Goal: Go to known website: Access a specific website the user already knows

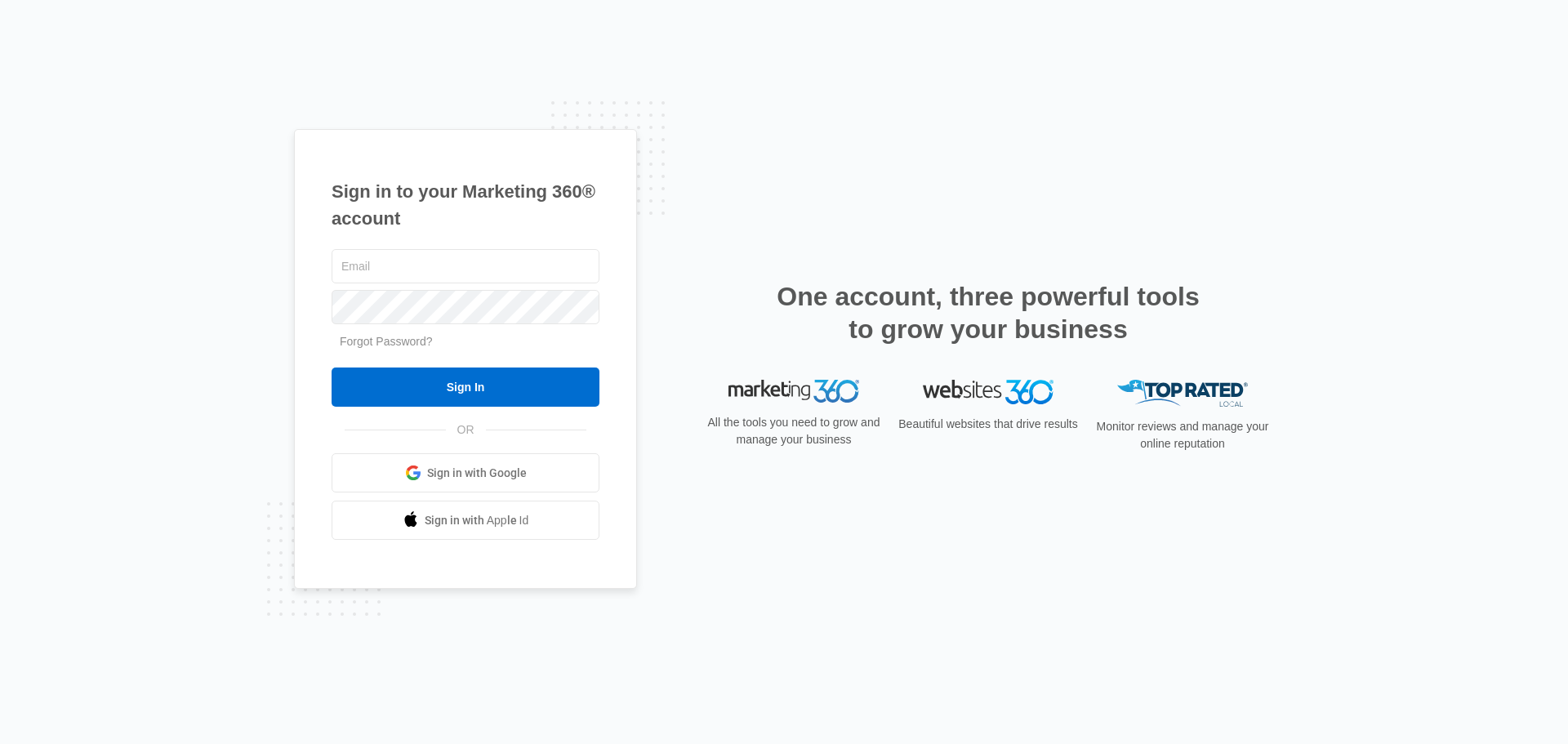
type input "buckseduction@gmail.com"
click at [514, 480] on span "Sign in with Google" at bounding box center [476, 473] width 100 height 17
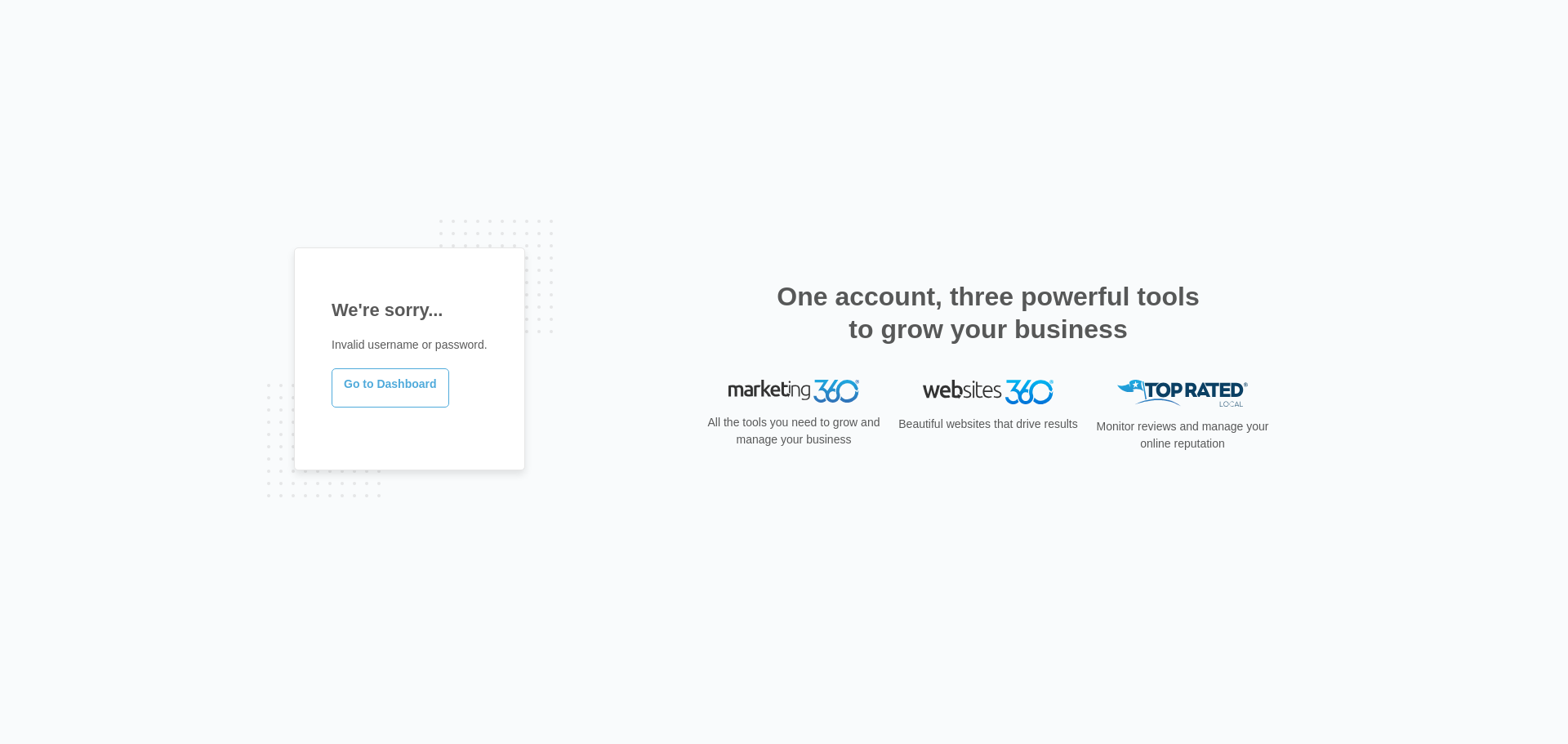
click at [389, 388] on link "Go to Dashboard" at bounding box center [391, 388] width 118 height 40
